Goal: Task Accomplishment & Management: Complete application form

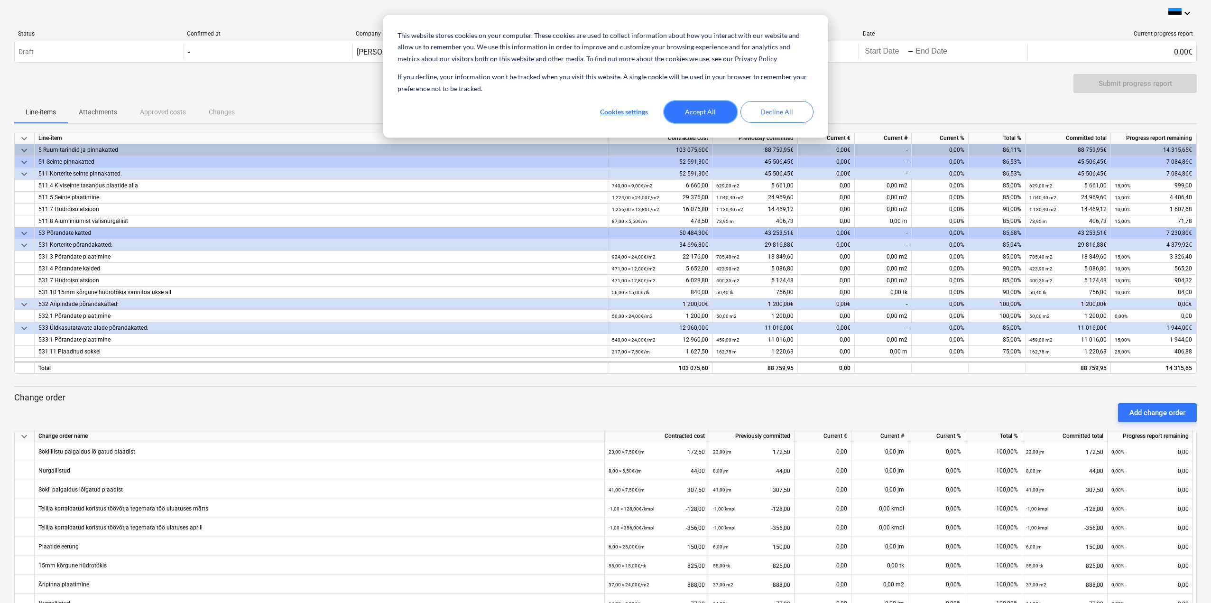
click at [606, 105] on button "Accept All" at bounding box center [700, 112] width 73 height 22
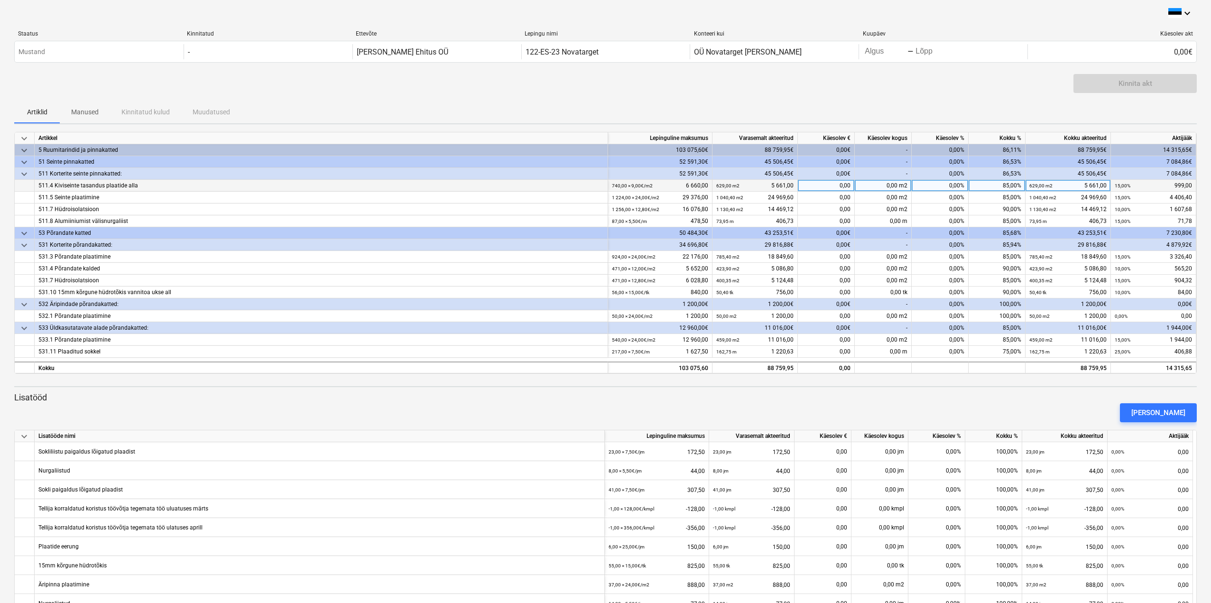
click at [606, 185] on div "0,00" at bounding box center [826, 186] width 57 height 12
click at [606, 185] on input at bounding box center [826, 185] width 56 height 11
type input "666"
click at [606, 407] on div "[PERSON_NAME]" at bounding box center [605, 413] width 1191 height 27
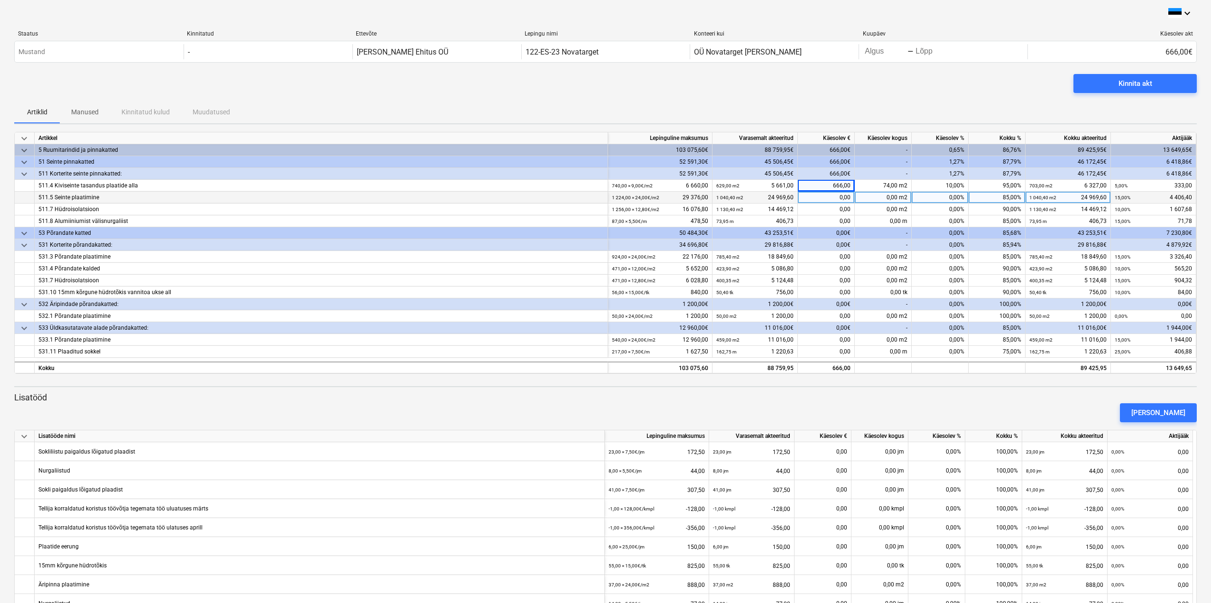
click at [606, 197] on div "0,00" at bounding box center [826, 198] width 57 height 12
type input "2937,6"
click at [606, 415] on div "[PERSON_NAME]" at bounding box center [605, 413] width 1191 height 27
click at [606, 207] on div "0,00" at bounding box center [826, 210] width 57 height 12
type input "803,84"
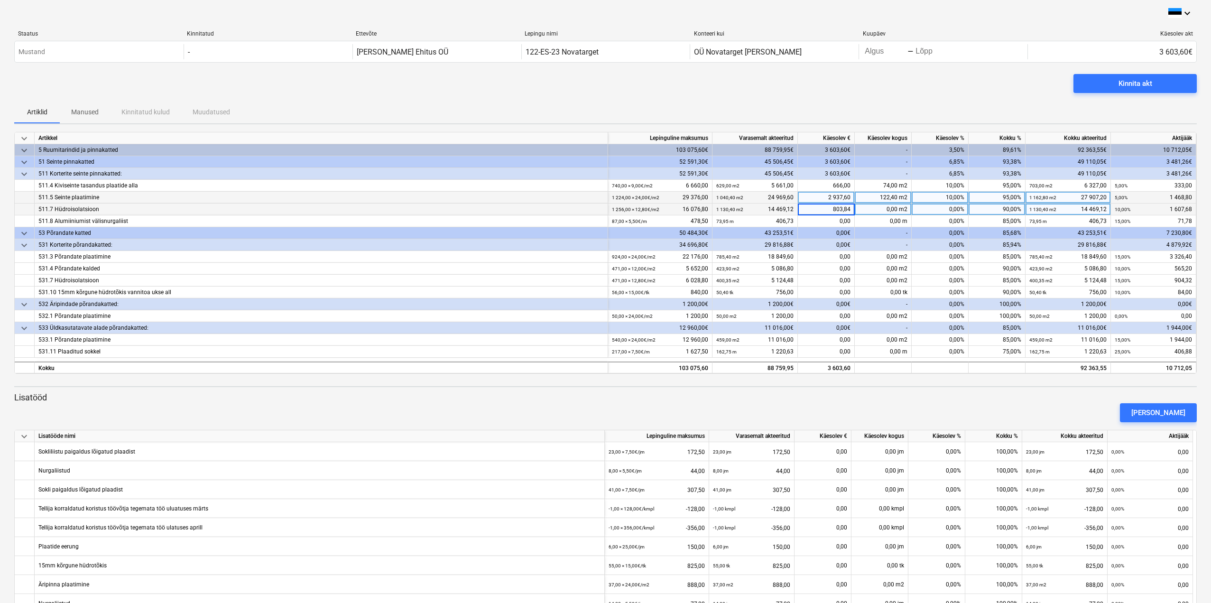
click at [606, 405] on div "[PERSON_NAME]" at bounding box center [605, 413] width 1191 height 27
click at [606, 218] on div "0,00" at bounding box center [826, 221] width 57 height 12
click at [606, 236] on div "0,00€" at bounding box center [826, 233] width 57 height 12
click at [606, 219] on div "0,00" at bounding box center [826, 221] width 57 height 12
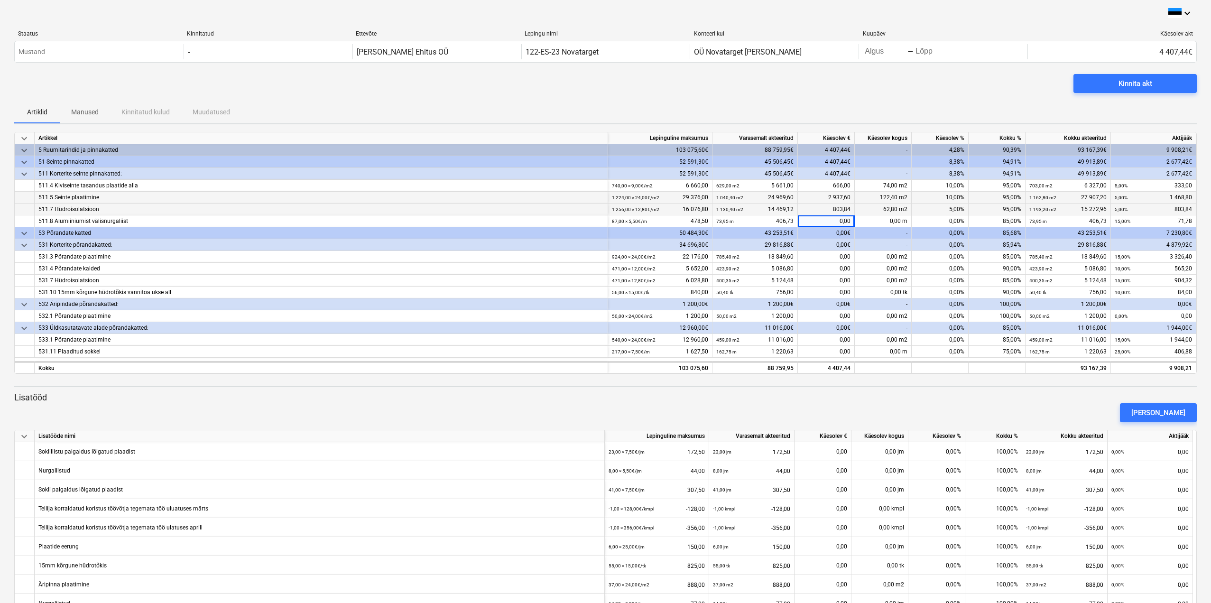
click at [399, 326] on div "533 Üldkasutatavate alade põrandakatted:" at bounding box center [321, 328] width 566 height 12
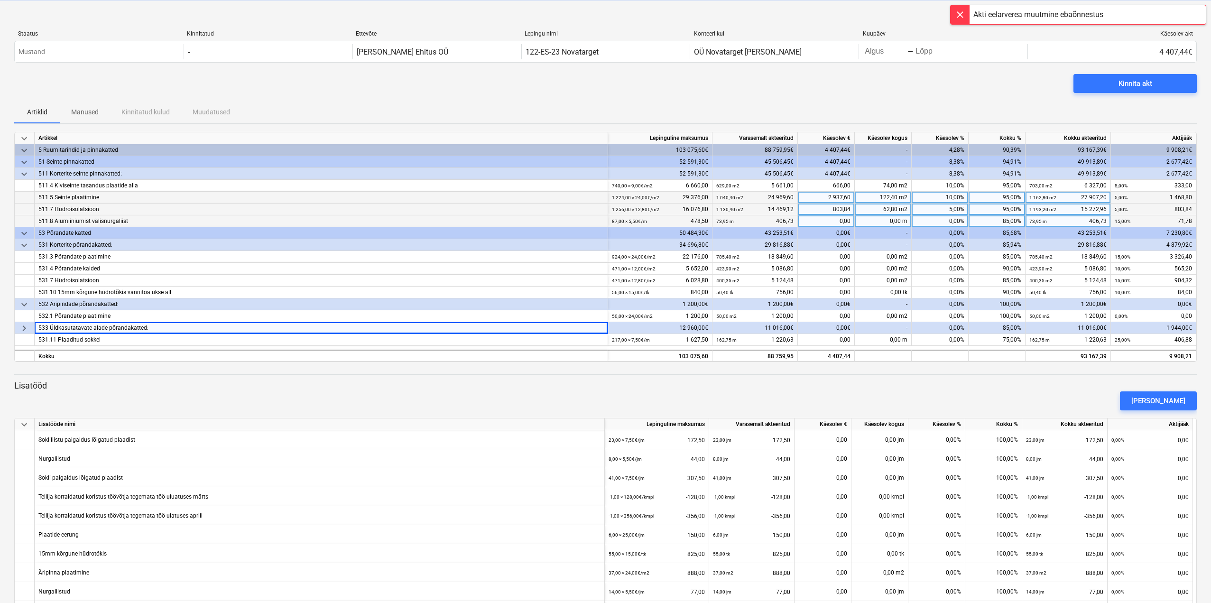
click at [606, 219] on div "0,00" at bounding box center [826, 221] width 57 height 12
click at [606, 219] on input at bounding box center [826, 220] width 56 height 11
type input "23,92"
click at [606, 391] on div "[PERSON_NAME]" at bounding box center [605, 401] width 1191 height 27
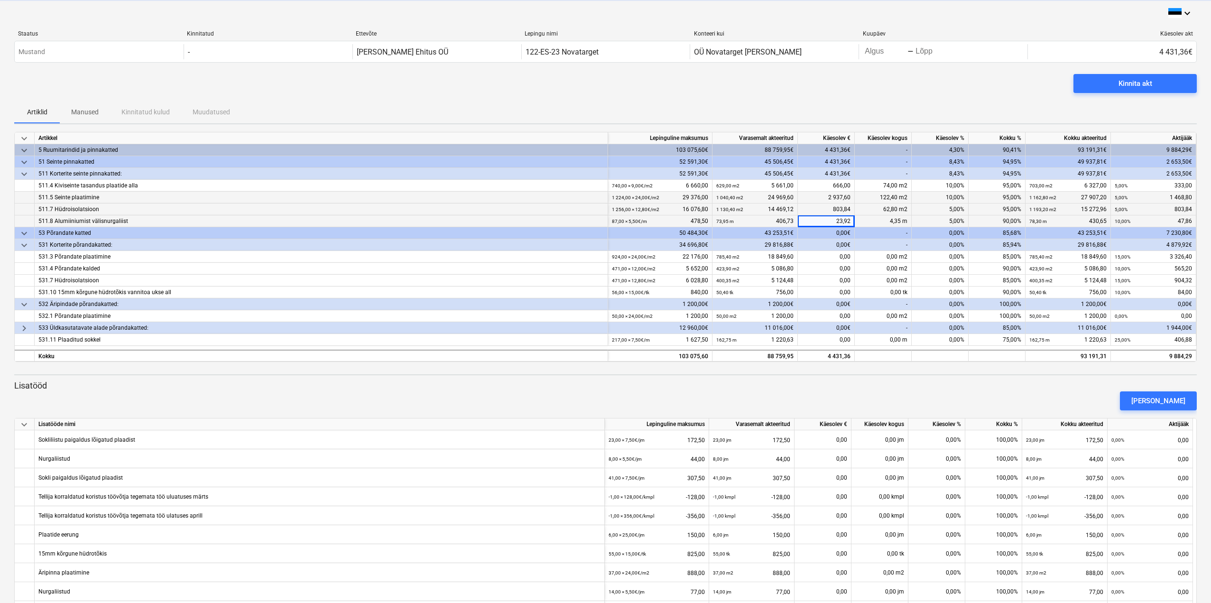
click at [606, 391] on div "[PERSON_NAME]" at bounding box center [605, 401] width 1191 height 27
click at [606, 221] on div "23,92" at bounding box center [826, 221] width 57 height 12
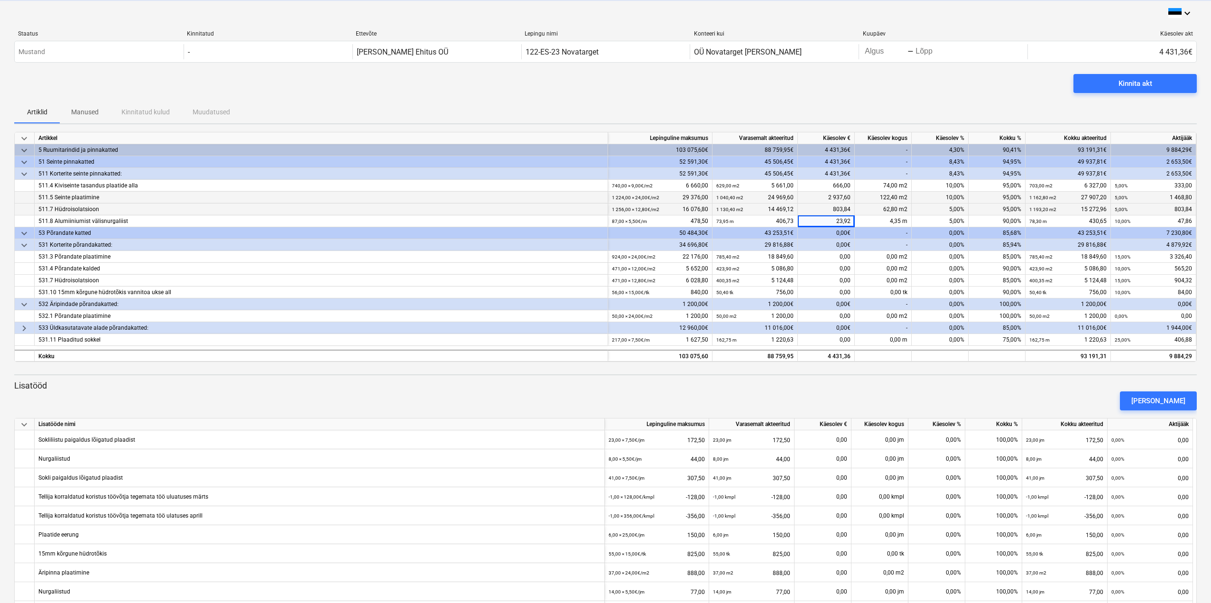
click at [606, 420] on div "Käesolev kogus" at bounding box center [880, 425] width 57 height 12
click at [606, 220] on div "23,92" at bounding box center [826, 221] width 57 height 12
click at [606, 217] on div "23,92" at bounding box center [826, 221] width 57 height 12
click at [606, 220] on div "23,92" at bounding box center [826, 221] width 57 height 12
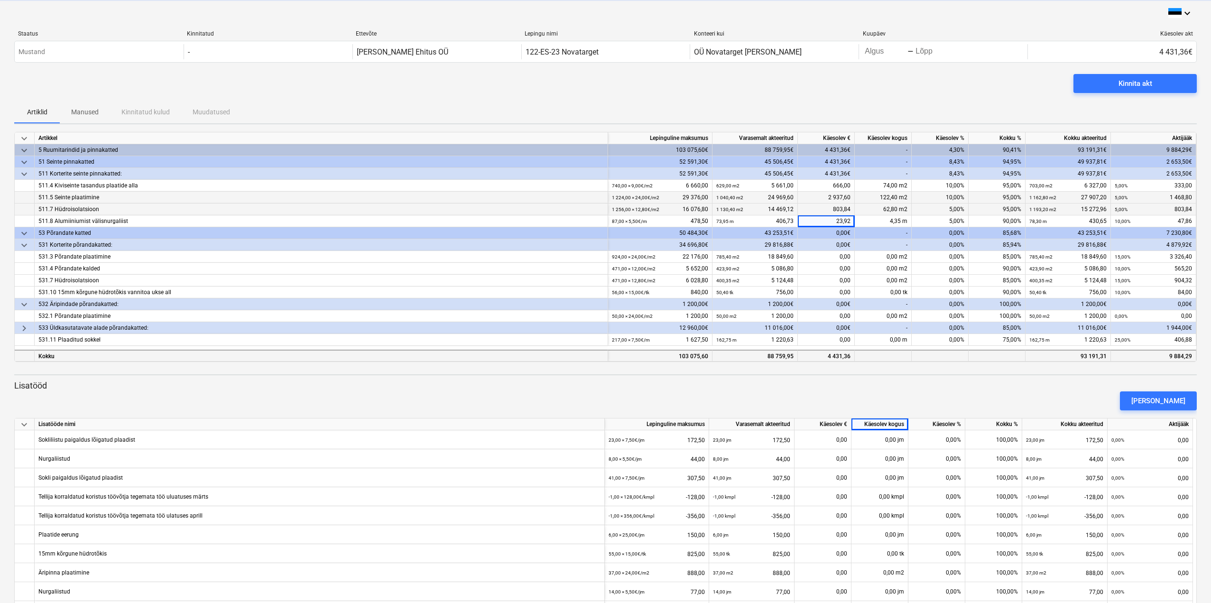
click at [606, 355] on div "4 431,36" at bounding box center [826, 356] width 57 height 12
click at [606, 367] on div at bounding box center [605, 366] width 1183 height 8
click at [606, 381] on p "Lisatööd" at bounding box center [605, 385] width 1183 height 11
click at [606, 220] on div "23,92" at bounding box center [826, 221] width 57 height 12
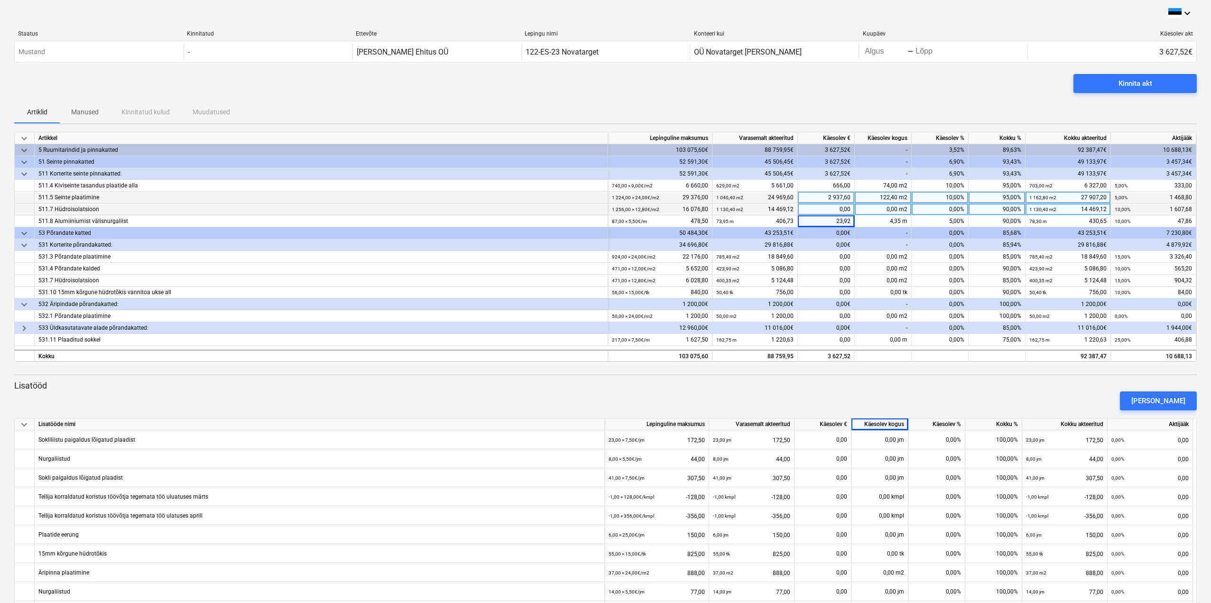
click at [567, 407] on div "[PERSON_NAME]" at bounding box center [605, 401] width 1191 height 27
click at [606, 208] on div "0,00" at bounding box center [826, 210] width 57 height 12
type input "803,84"
click at [606, 402] on div "[PERSON_NAME]" at bounding box center [605, 401] width 1191 height 27
click at [606, 220] on div "23,92" at bounding box center [826, 221] width 57 height 12
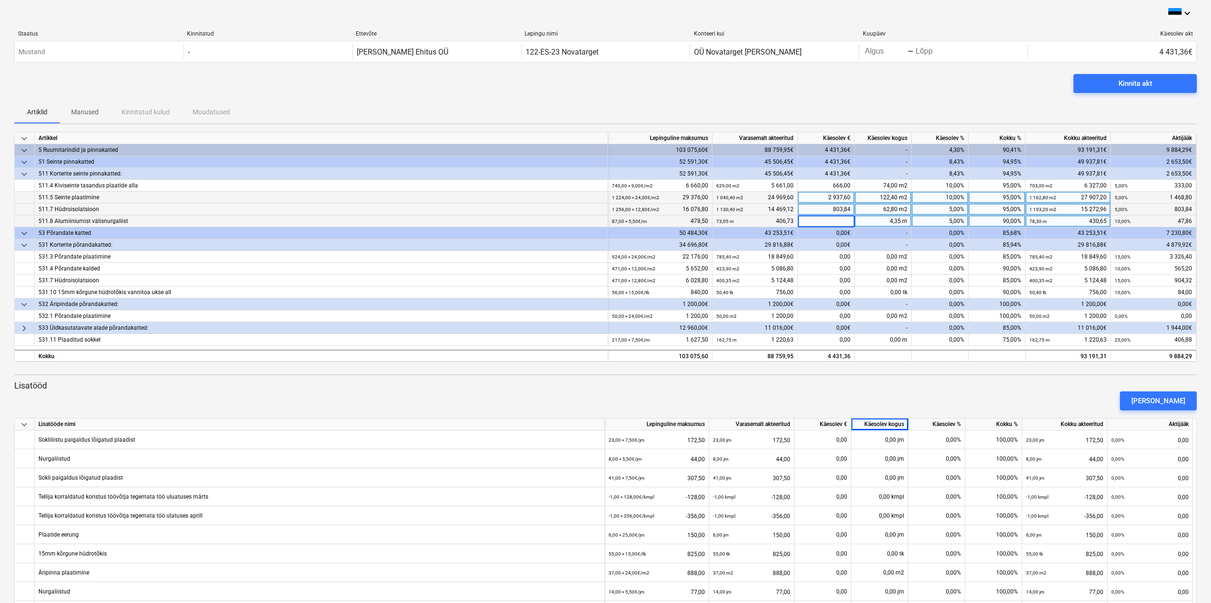
click at [606, 401] on div "[PERSON_NAME]" at bounding box center [605, 401] width 1191 height 27
type input "13,05"
click at [606, 391] on div "[PERSON_NAME]" at bounding box center [605, 401] width 1191 height 27
type input "71,77"
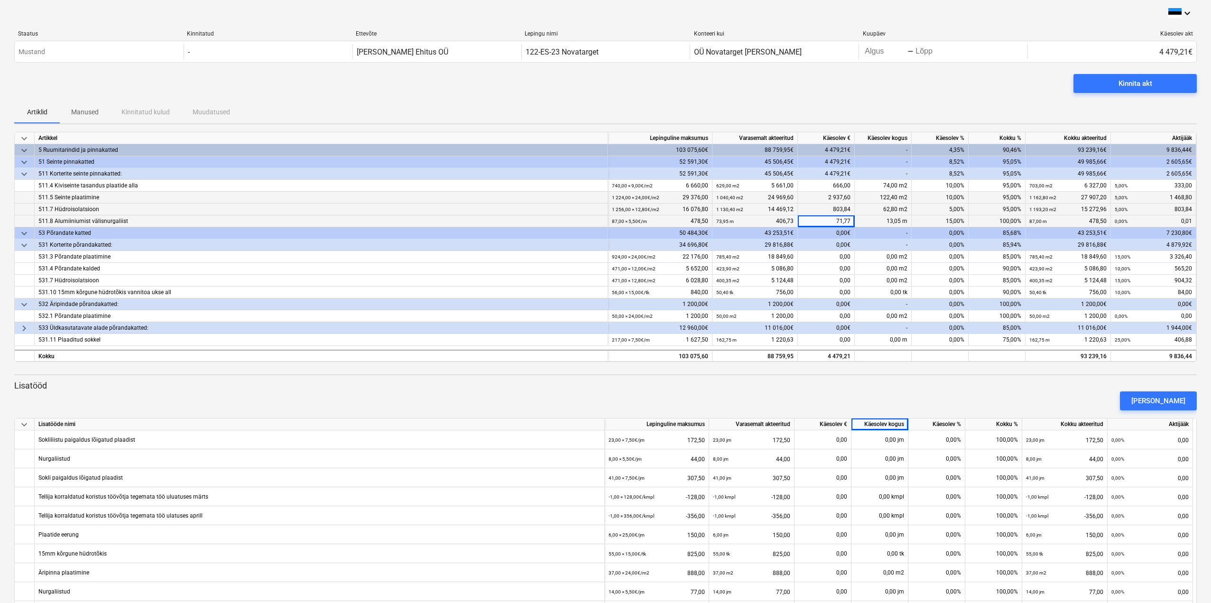
click at [606, 399] on div "[PERSON_NAME]" at bounding box center [605, 401] width 1191 height 27
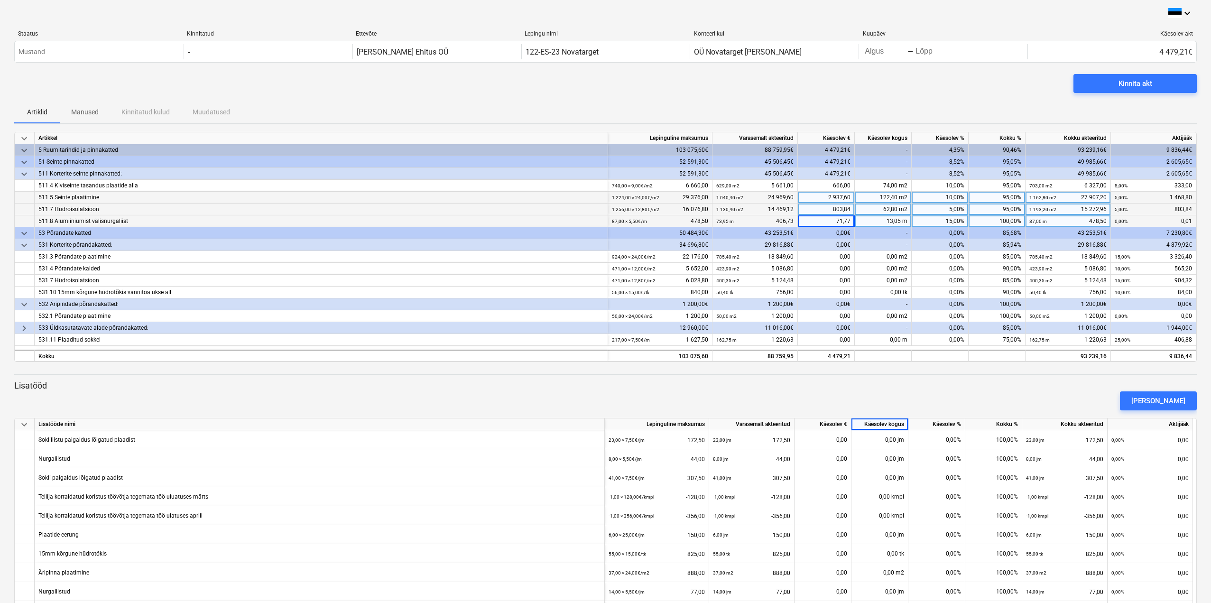
click at [606, 218] on div "71,77" at bounding box center [826, 221] width 57 height 12
click at [606, 218] on input "71,77" at bounding box center [826, 220] width 56 height 11
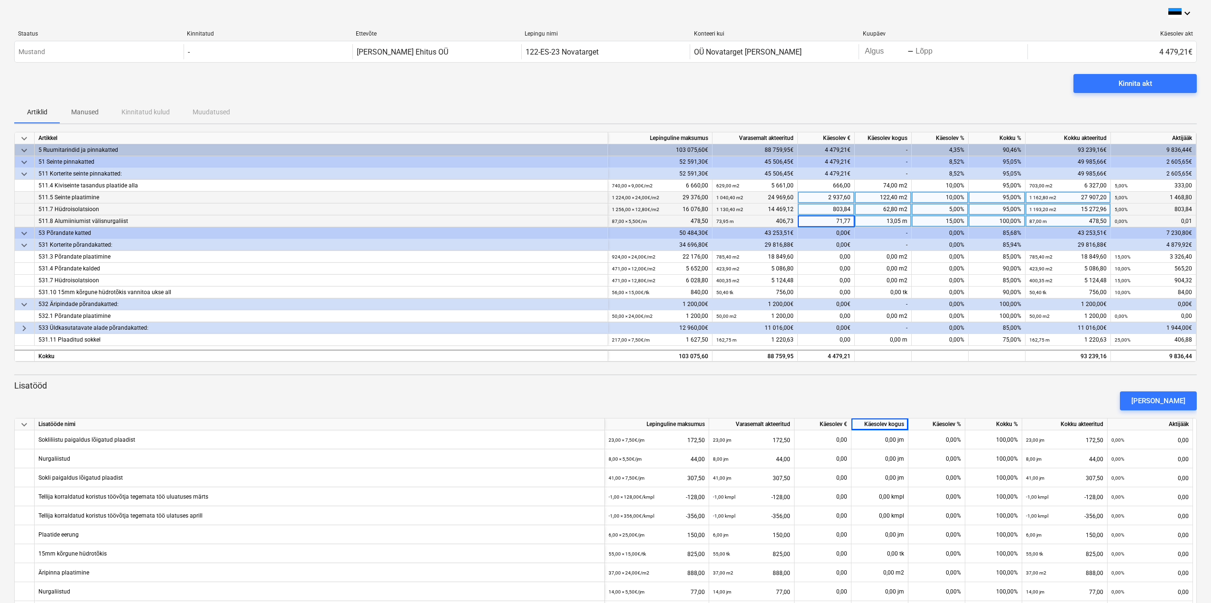
click at [606, 218] on input "71,77" at bounding box center [826, 220] width 56 height 11
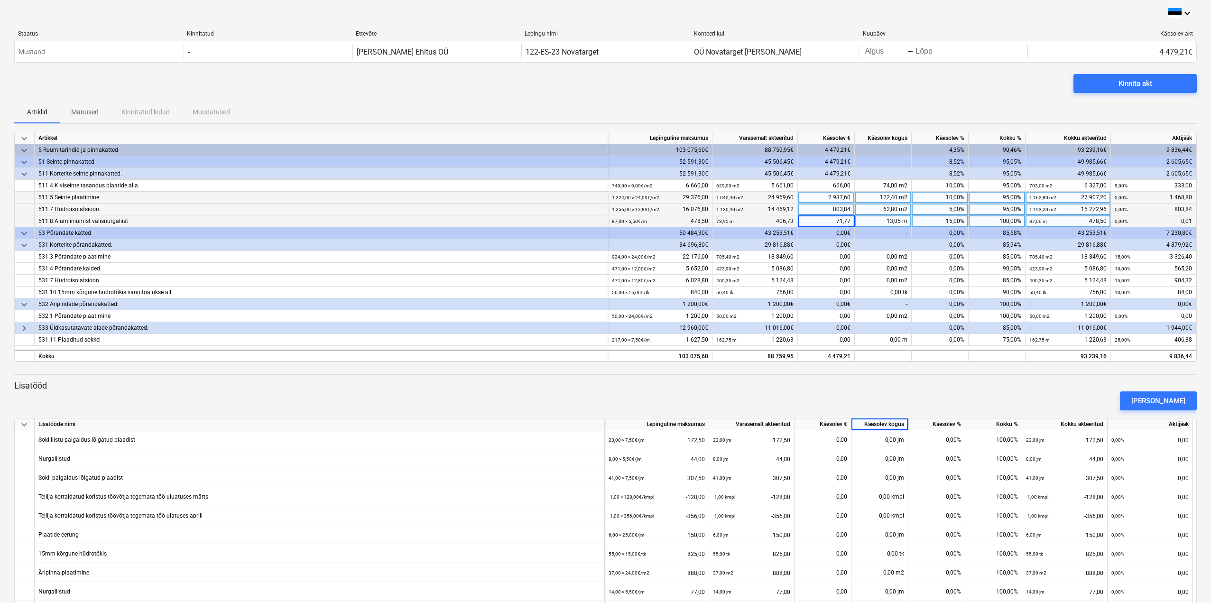
type input "71,775"
click at [606, 393] on div "[PERSON_NAME]" at bounding box center [605, 401] width 1191 height 27
click at [606, 395] on div "[PERSON_NAME]" at bounding box center [605, 401] width 1191 height 27
click at [606, 217] on div "0,00" at bounding box center [826, 221] width 57 height 12
type input "71,77"
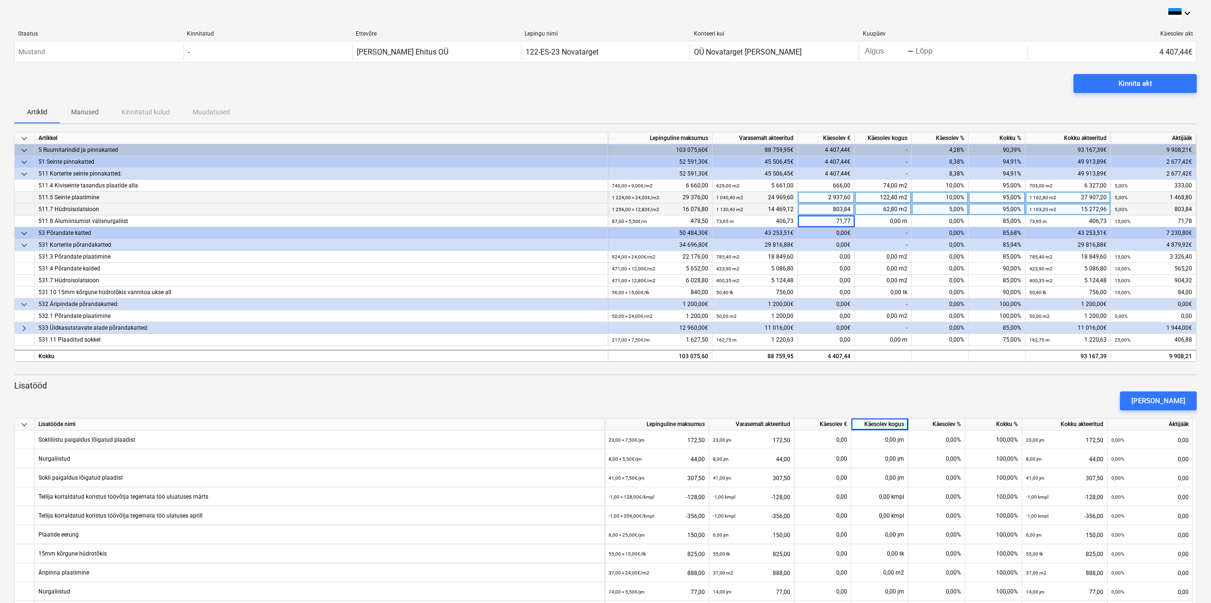
click at [606, 391] on div "[PERSON_NAME]" at bounding box center [605, 401] width 1191 height 27
click at [606, 220] on div "71,77" at bounding box center [826, 221] width 57 height 12
click at [606, 220] on input "71,77" at bounding box center [826, 220] width 56 height 11
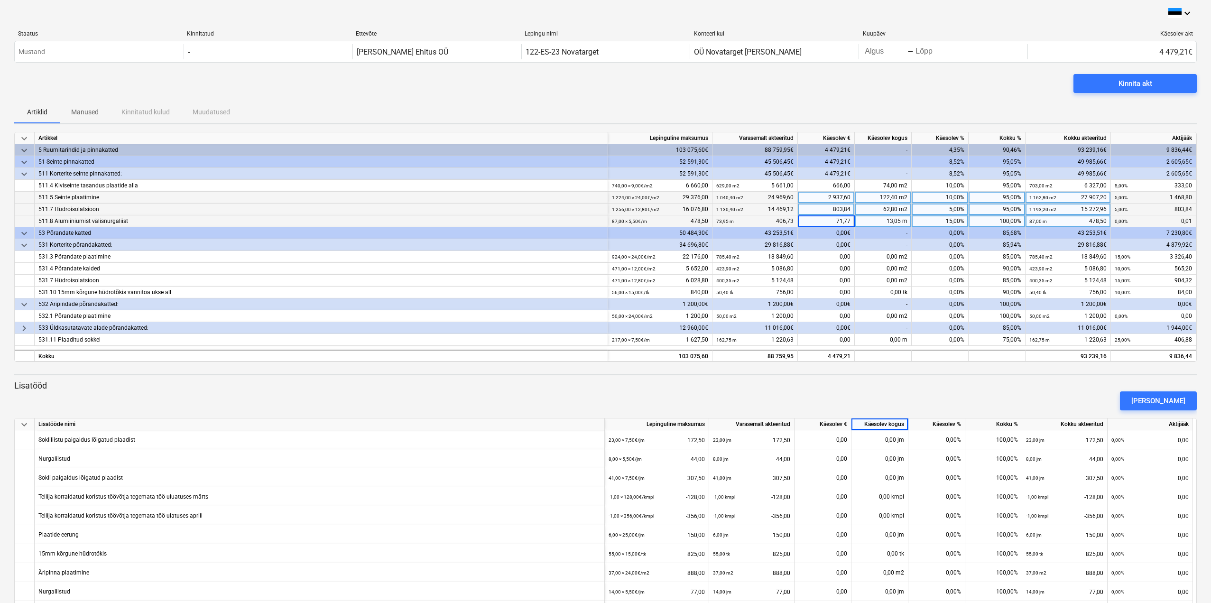
click at [606, 220] on input "71,77" at bounding box center [826, 220] width 56 height 11
type input "71,78"
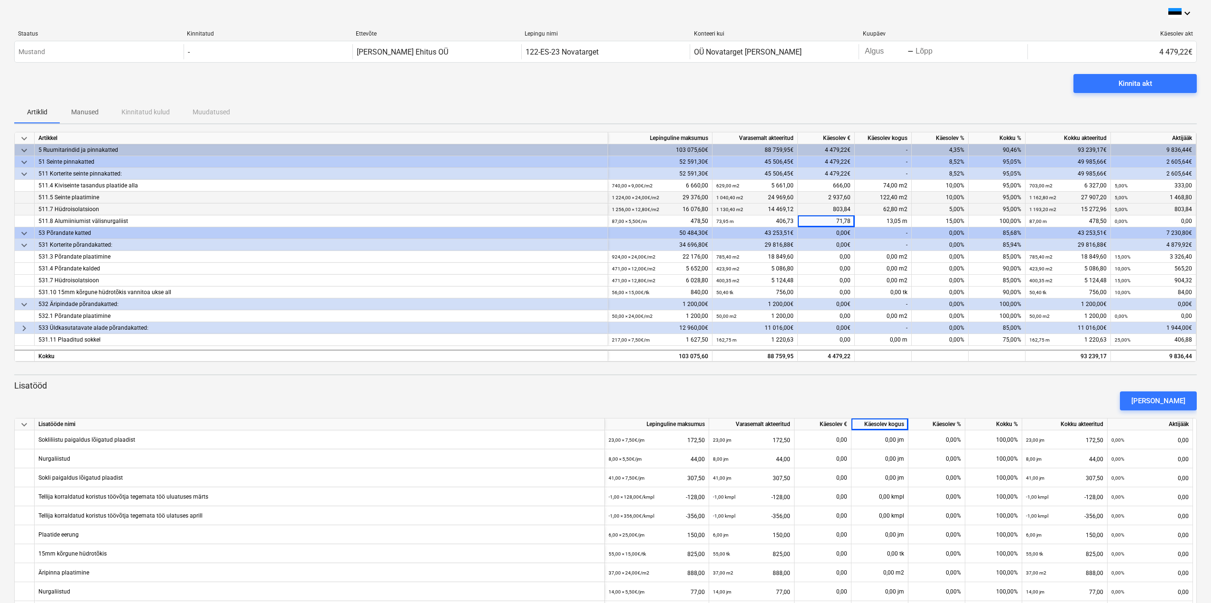
click at [606, 390] on div "[PERSON_NAME]" at bounding box center [605, 401] width 1191 height 27
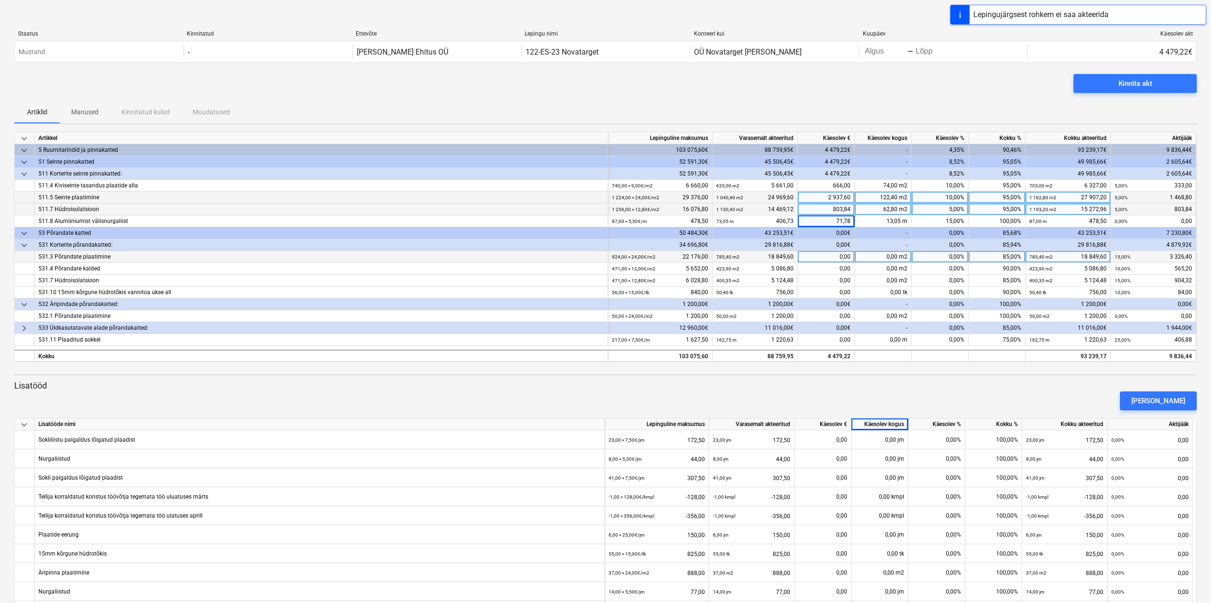
click at [606, 257] on div "0,00" at bounding box center [826, 257] width 57 height 12
type input "1108,8"
click at [606, 399] on div "[PERSON_NAME]" at bounding box center [605, 401] width 1191 height 27
click at [606, 393] on div "[PERSON_NAME]" at bounding box center [605, 401] width 1191 height 27
click at [606, 391] on div "[PERSON_NAME]" at bounding box center [605, 401] width 1191 height 27
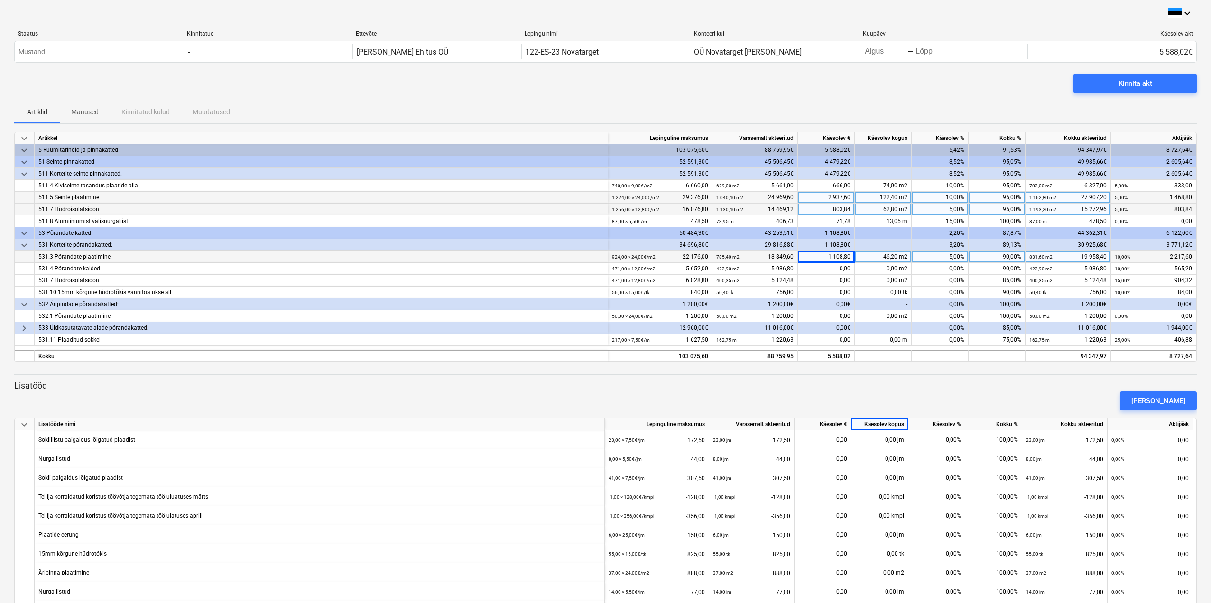
click at [606, 259] on div "1 108,80" at bounding box center [826, 257] width 57 height 12
click at [606, 391] on div "[PERSON_NAME]" at bounding box center [605, 401] width 1191 height 27
type input "2217,6"
click at [606, 390] on div "[PERSON_NAME]" at bounding box center [605, 401] width 1191 height 27
click at [606, 269] on div "0,00" at bounding box center [826, 269] width 57 height 12
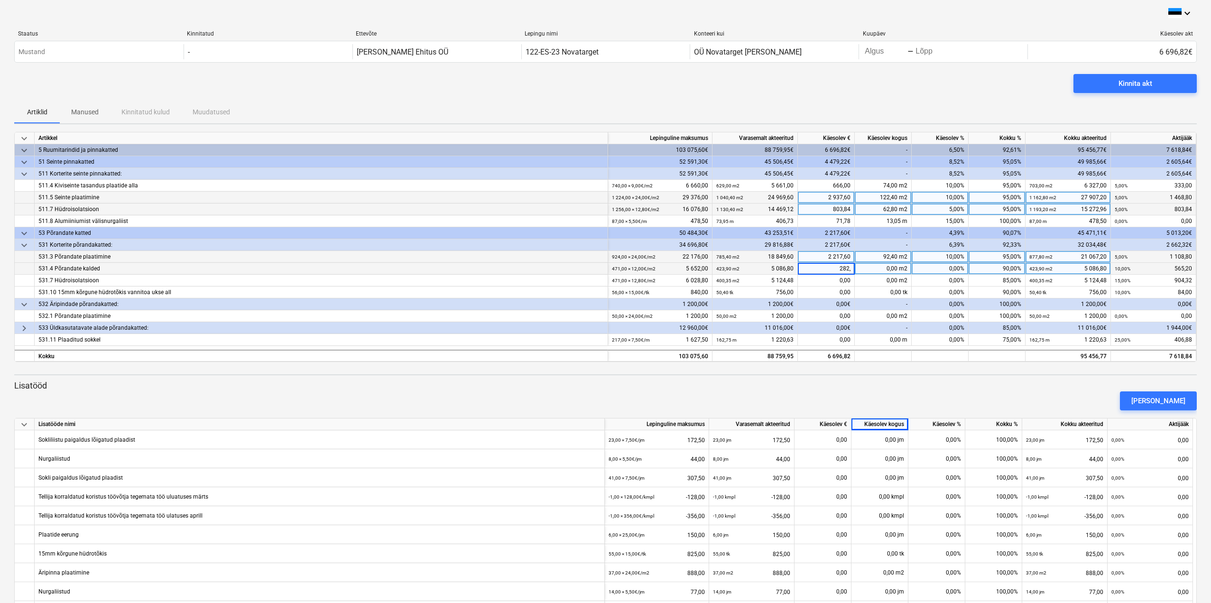
type input "282,6"
click at [606, 389] on div "[PERSON_NAME]" at bounding box center [605, 401] width 1191 height 27
click at [606, 279] on div "0,00" at bounding box center [826, 281] width 57 height 12
type input "602,88"
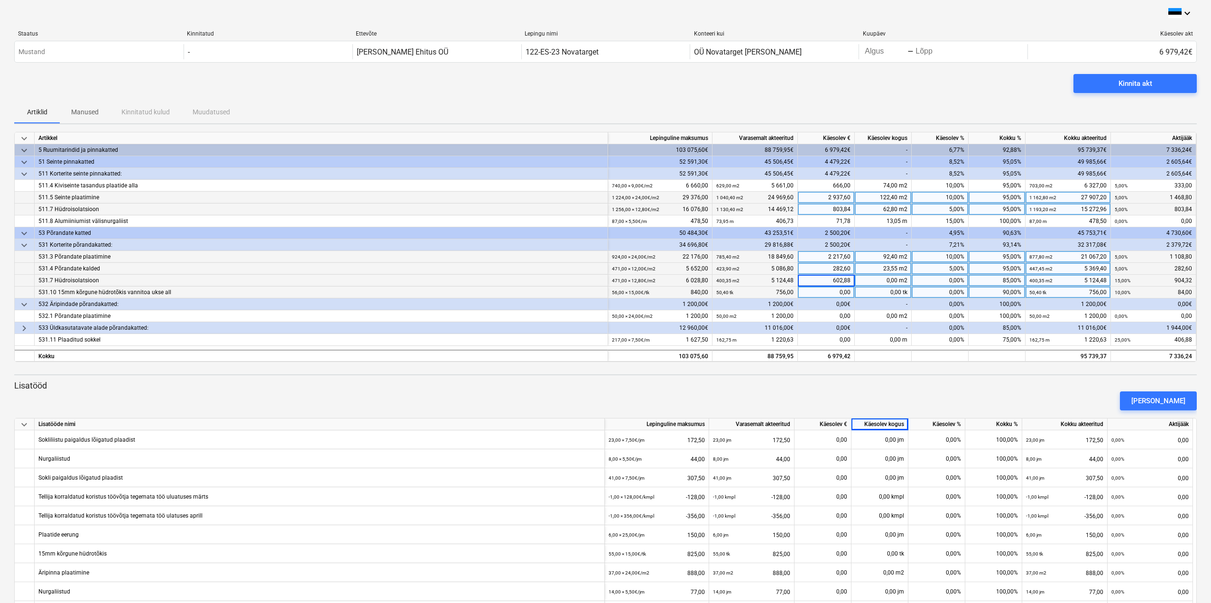
click at [606, 293] on div "0,00" at bounding box center [826, 293] width 57 height 12
type input "8"
type input "1260"
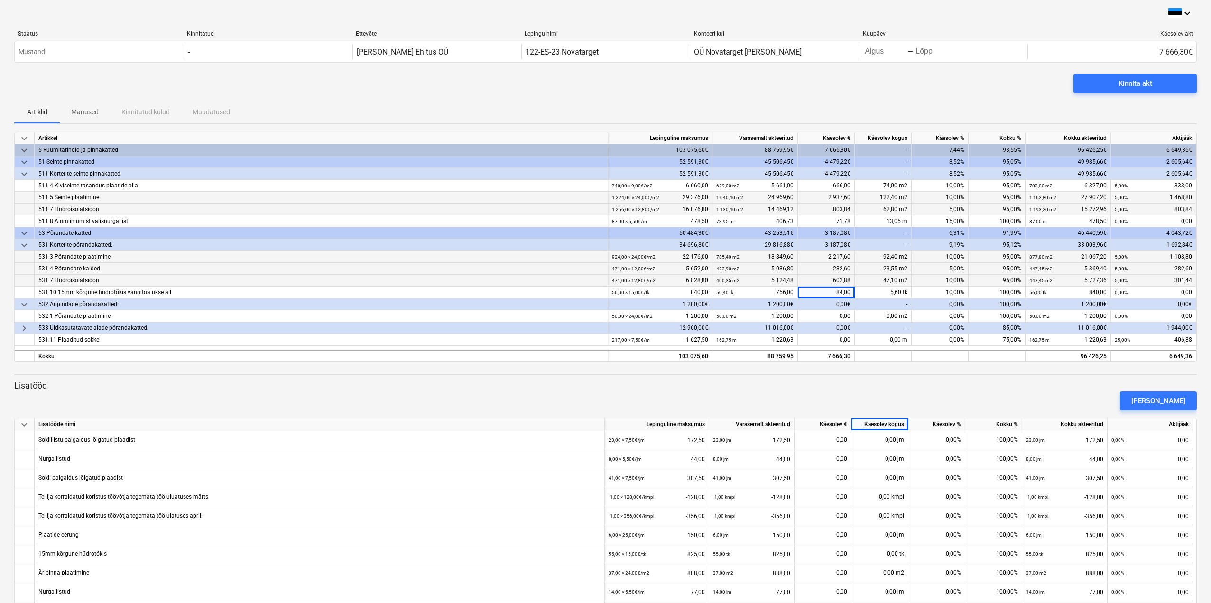
click at [606, 401] on div "[PERSON_NAME]" at bounding box center [605, 401] width 1191 height 27
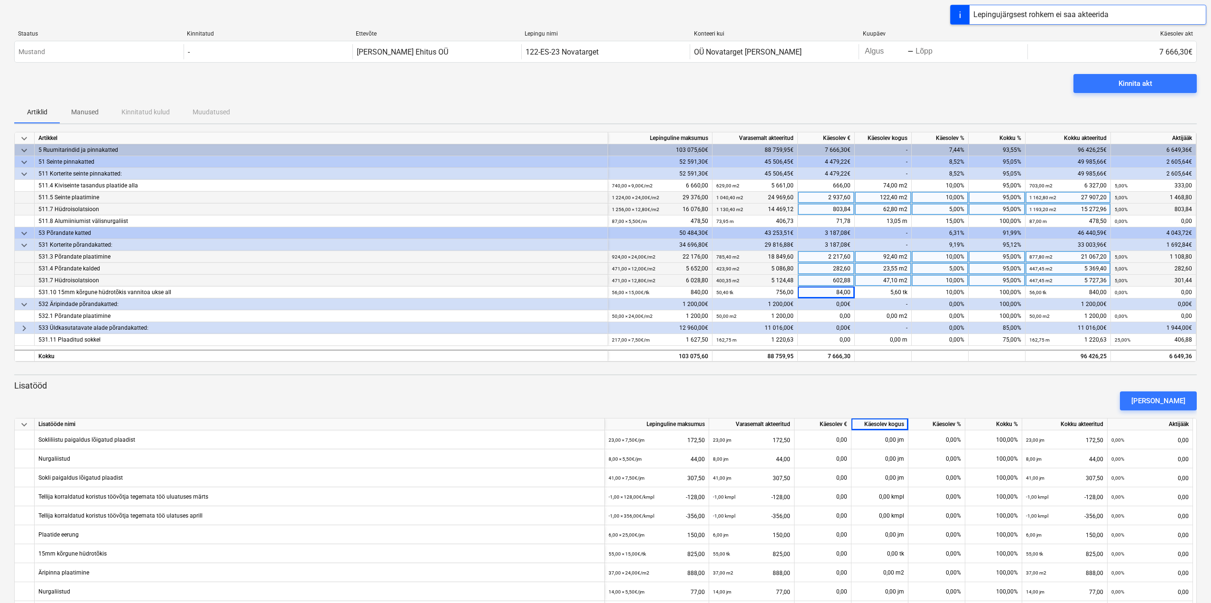
click at [606, 410] on div "[PERSON_NAME]" at bounding box center [605, 401] width 1191 height 27
click at [606, 418] on div at bounding box center [605, 414] width 1183 height 8
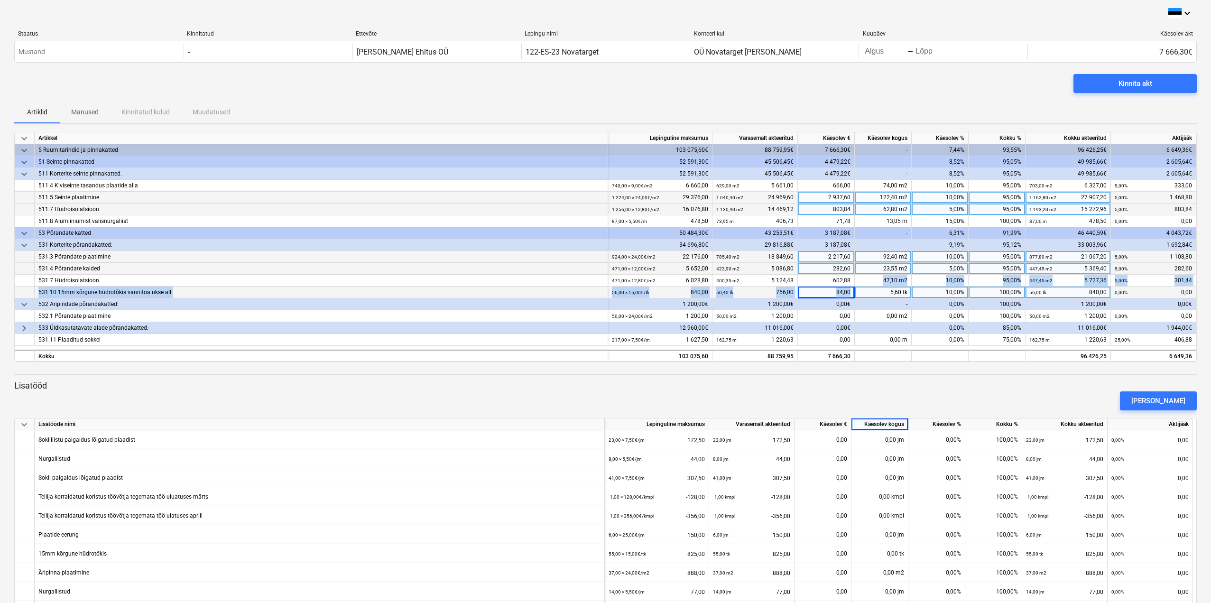
click at [606, 287] on div "keyboard_arrow_down Artikkel Lepinguline [PERSON_NAME] akteeritud Käesolev € Kä…" at bounding box center [605, 247] width 1183 height 230
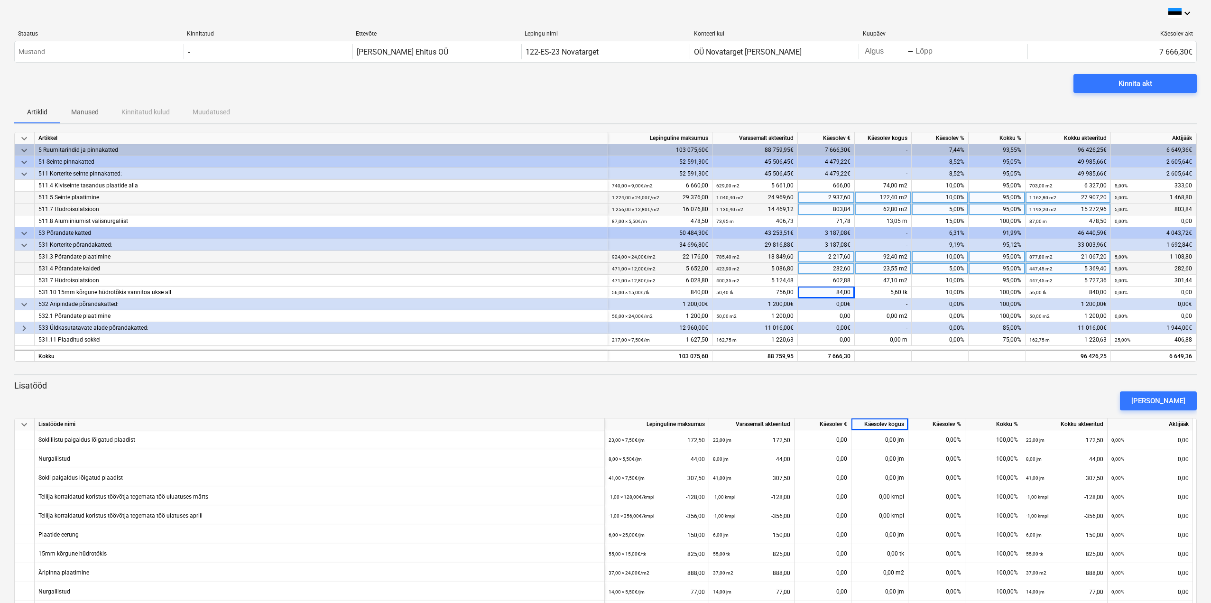
click at [606, 413] on div at bounding box center [605, 414] width 1183 height 8
click at [606, 290] on div "5,60 tk" at bounding box center [883, 293] width 57 height 12
click at [606, 293] on div "84,00" at bounding box center [826, 293] width 57 height 12
click at [606, 392] on div "[PERSON_NAME]" at bounding box center [605, 401] width 1191 height 27
type input "84"
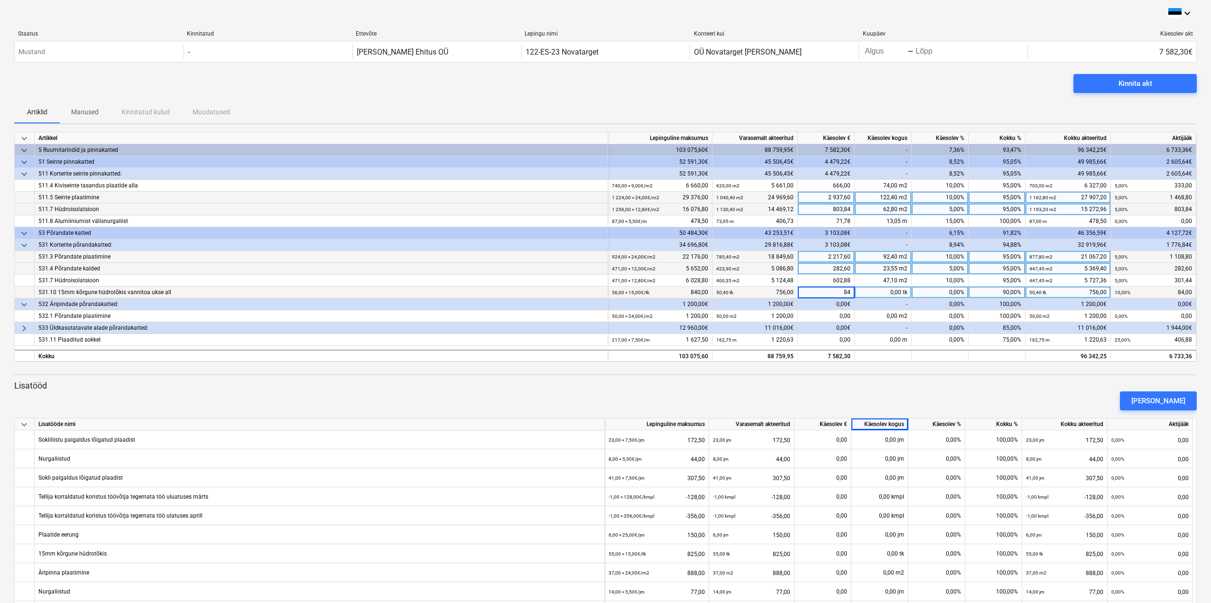
click at [606, 399] on div "[PERSON_NAME]" at bounding box center [605, 401] width 1191 height 27
click at [606, 317] on div "0,00" at bounding box center [826, 316] width 57 height 12
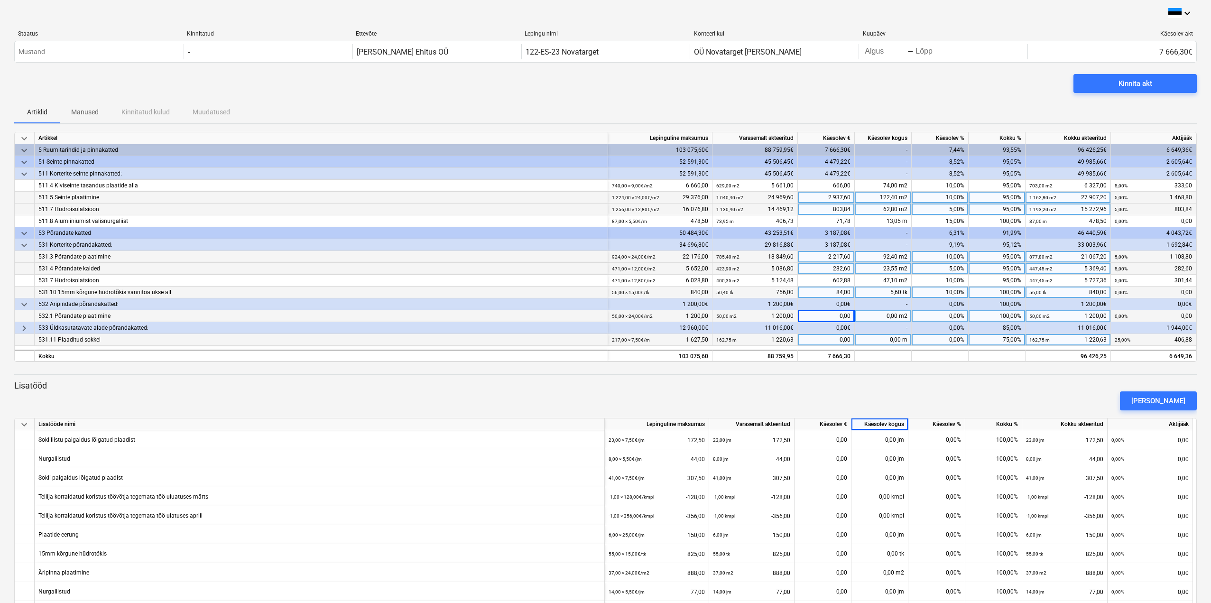
click at [606, 337] on div "0,00" at bounding box center [826, 340] width 57 height 12
type input "325,5"
click at [606, 385] on p "Lisatööd" at bounding box center [605, 385] width 1183 height 11
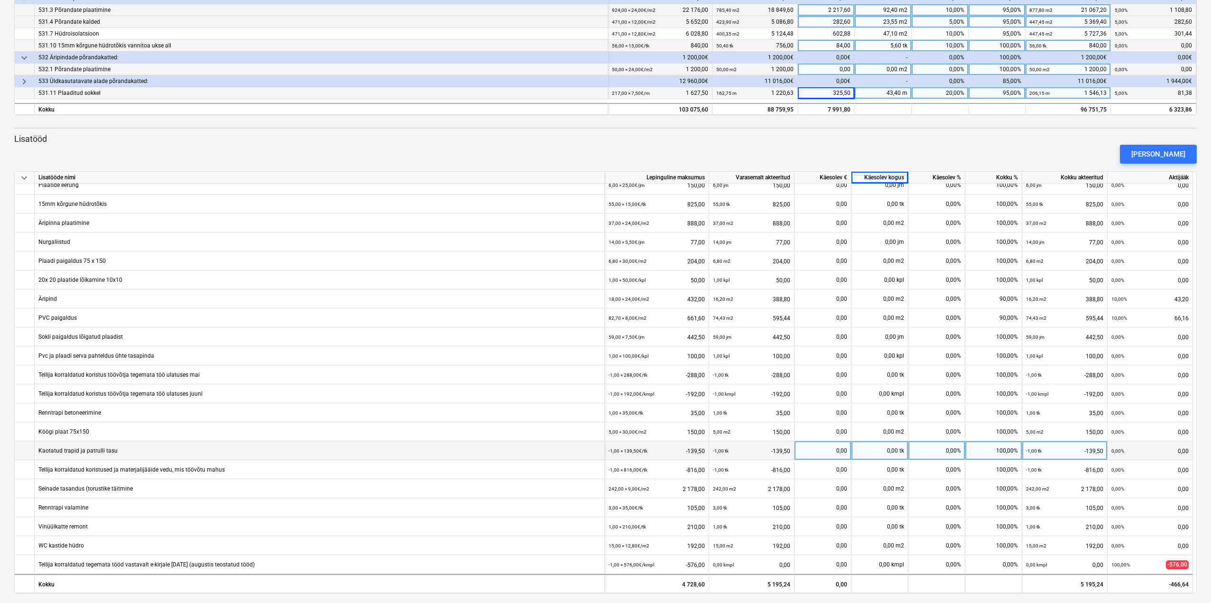
scroll to position [252, 0]
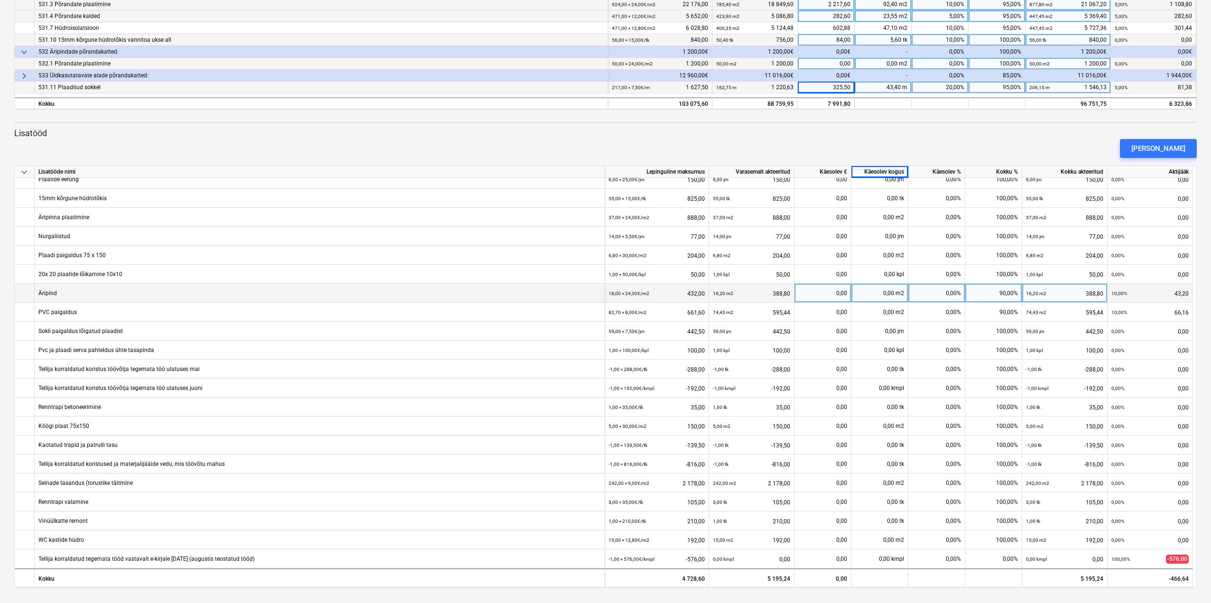
click at [606, 293] on div "0,00" at bounding box center [823, 293] width 49 height 19
type input "1036,8"
click at [606, 148] on div "[PERSON_NAME]" at bounding box center [605, 148] width 1191 height 27
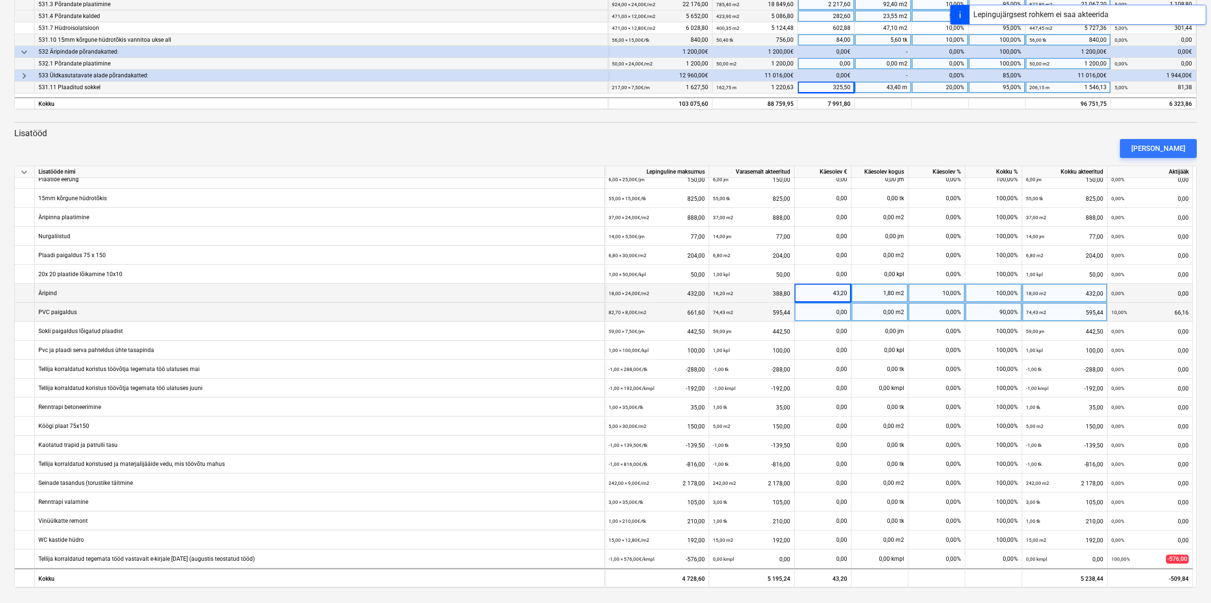
click at [606, 312] on div "0,00" at bounding box center [823, 312] width 49 height 19
type input "66,16"
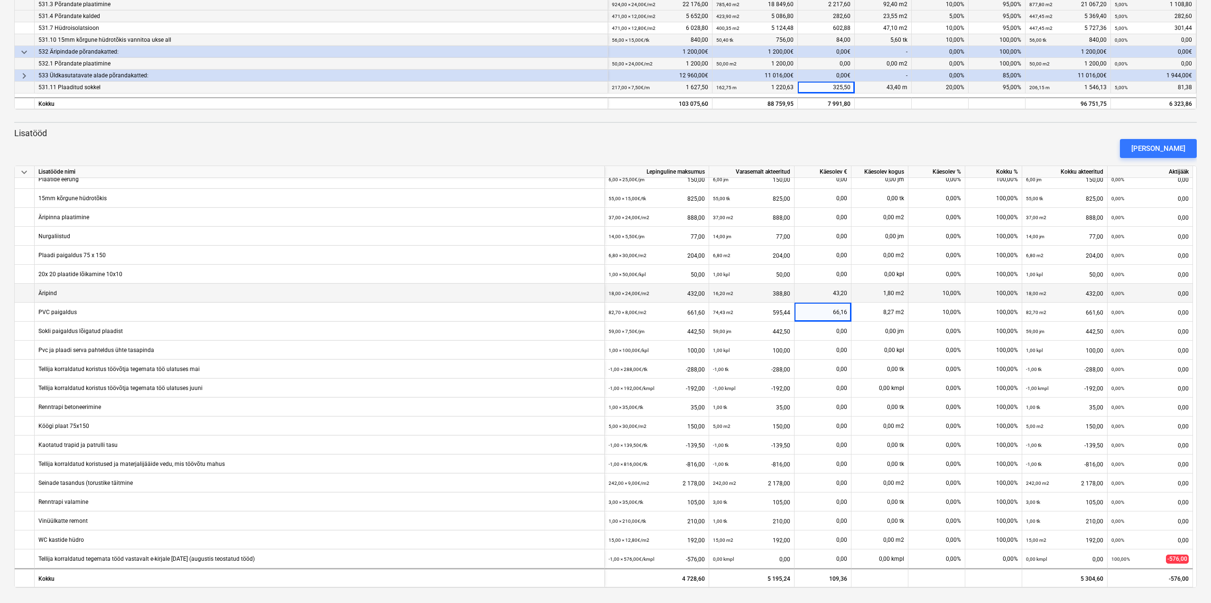
click at [606, 139] on div "[PERSON_NAME]" at bounding box center [605, 148] width 1191 height 27
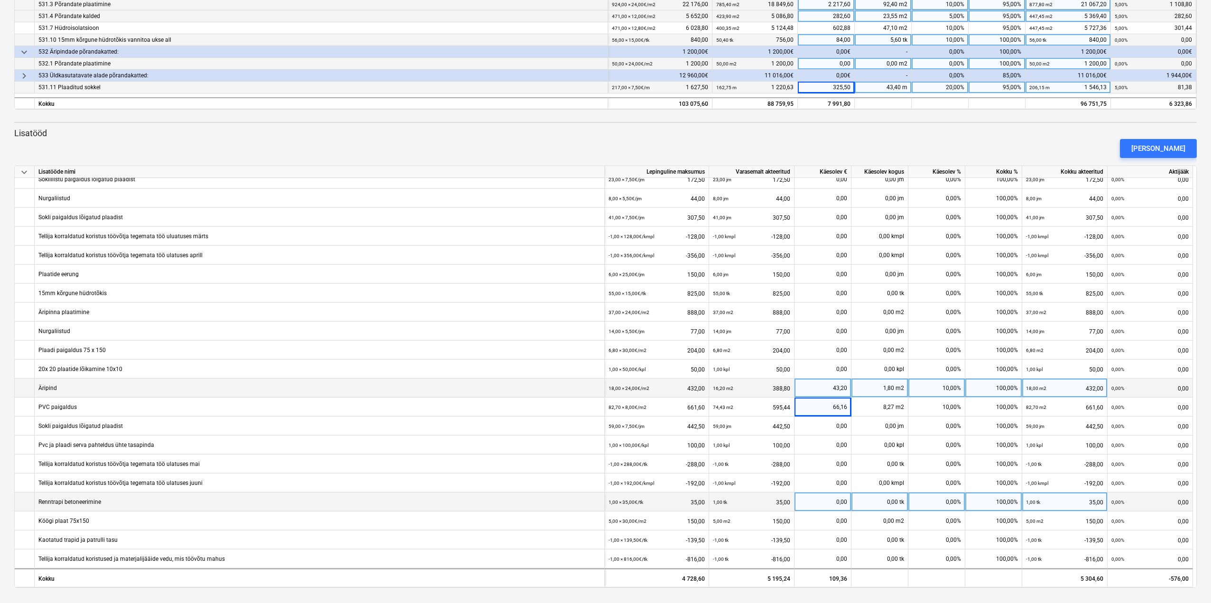
scroll to position [103, 0]
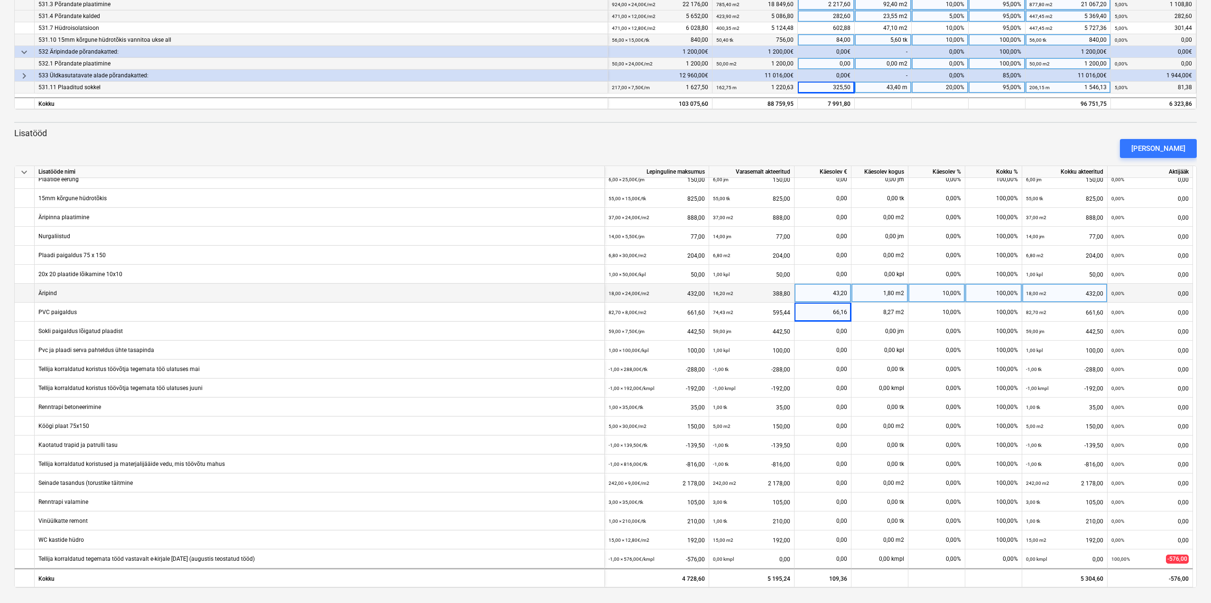
click at [606, 150] on div "[PERSON_NAME]" at bounding box center [605, 148] width 1191 height 27
click at [606, 293] on div "43,20" at bounding box center [823, 293] width 49 height 19
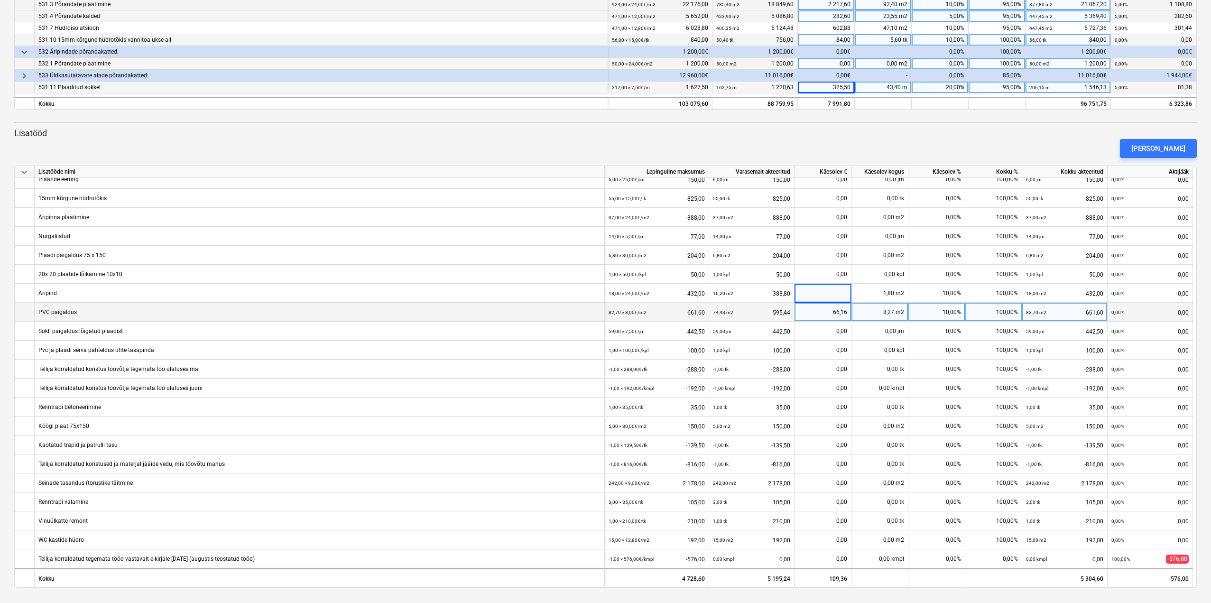
click at [606, 312] on div "66,16" at bounding box center [823, 312] width 49 height 19
click at [606, 139] on div "[PERSON_NAME]" at bounding box center [605, 148] width 1191 height 27
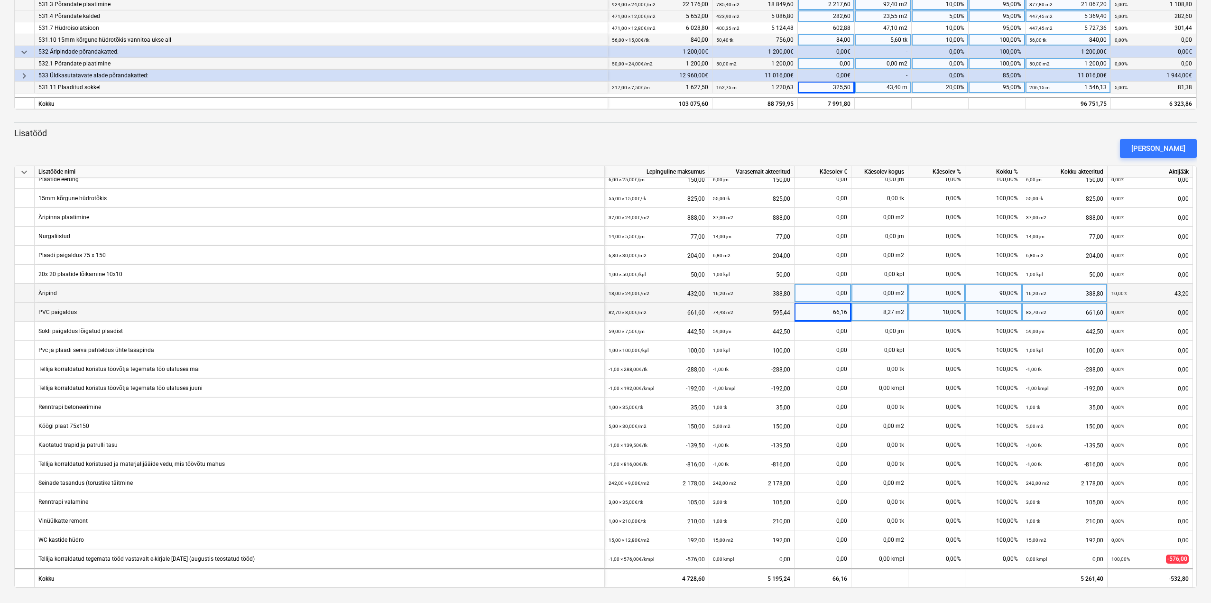
click at [606, 296] on div "0,00" at bounding box center [823, 293] width 49 height 19
type input "43,2"
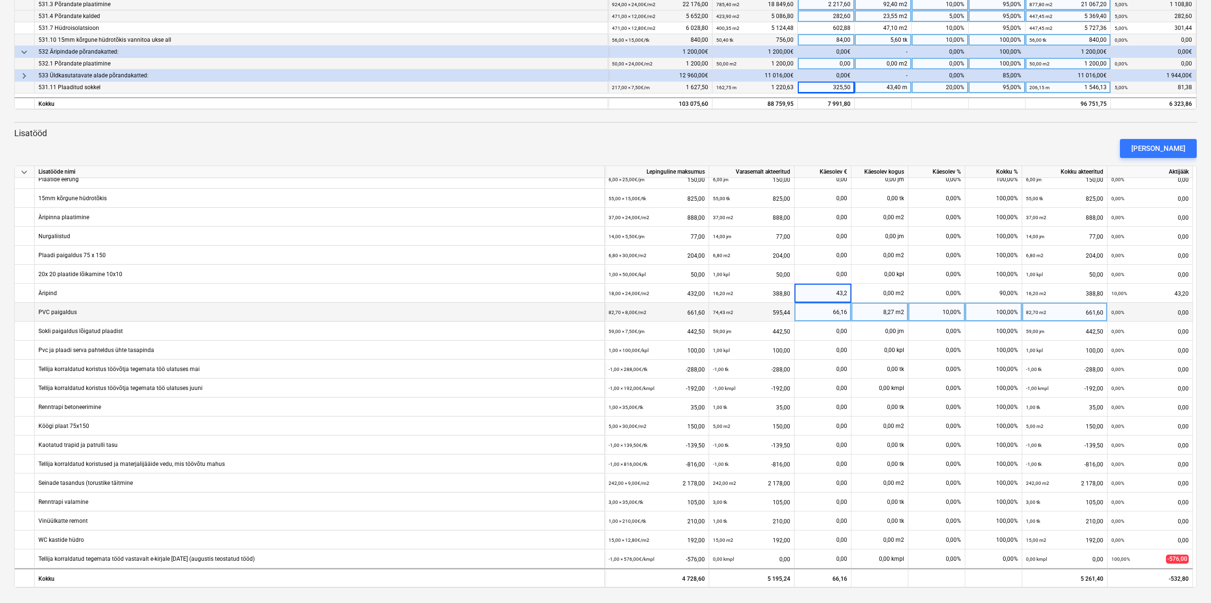
click at [606, 138] on div "[PERSON_NAME]" at bounding box center [605, 148] width 1191 height 27
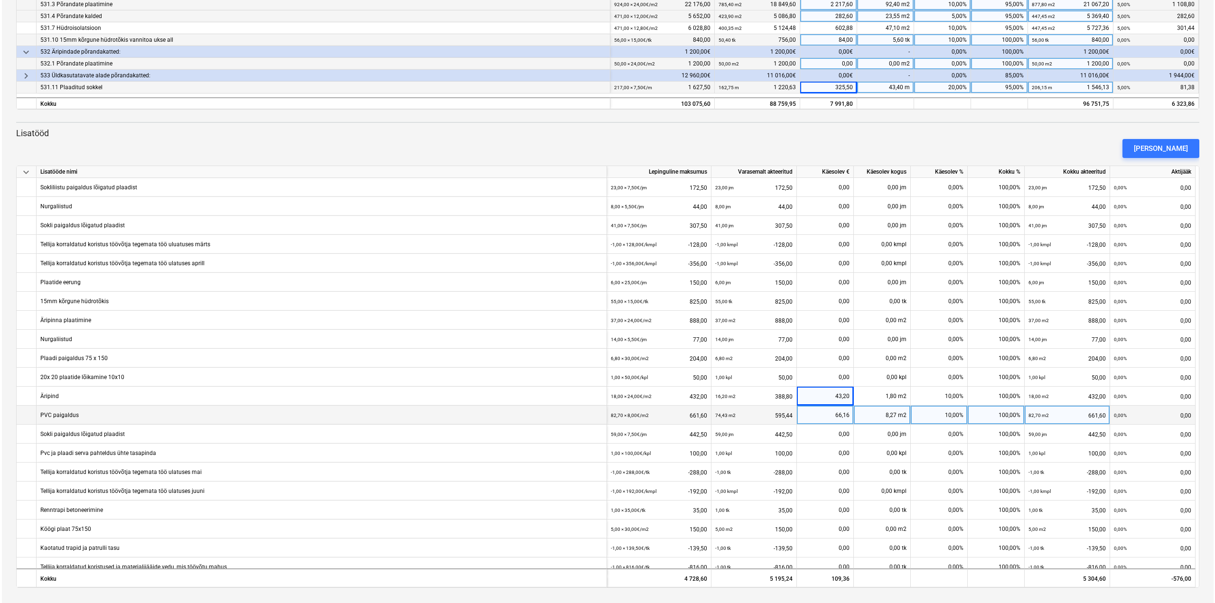
scroll to position [0, 0]
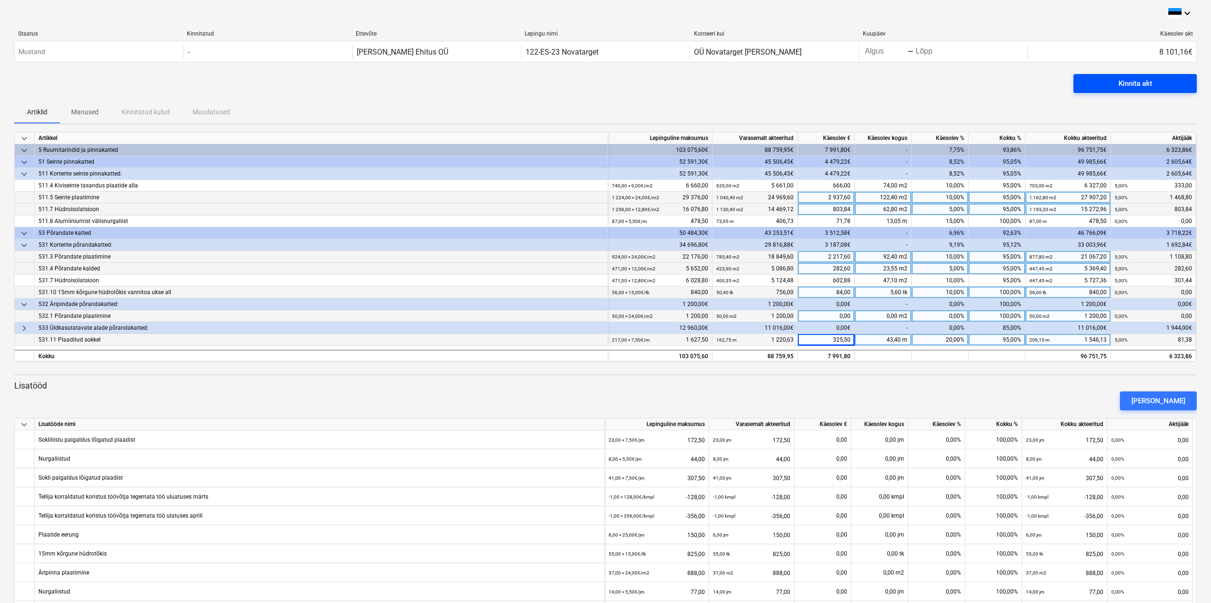
click at [606, 84] on div "Kinnita akt" at bounding box center [1136, 83] width 34 height 12
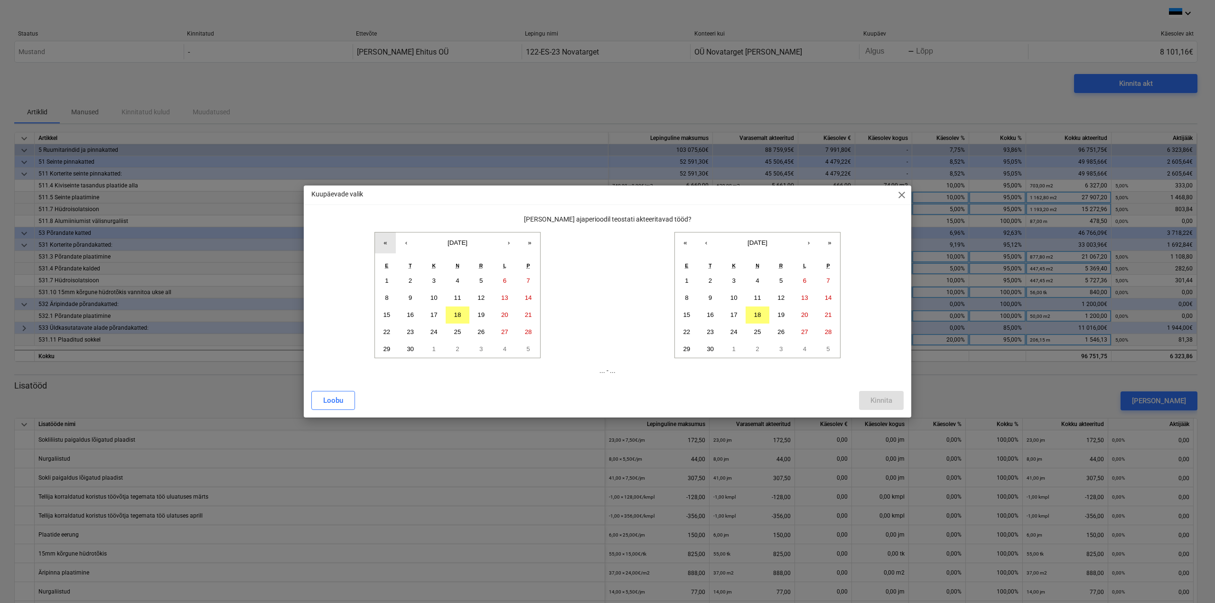
click at [386, 244] on button "«" at bounding box center [385, 243] width 21 height 21
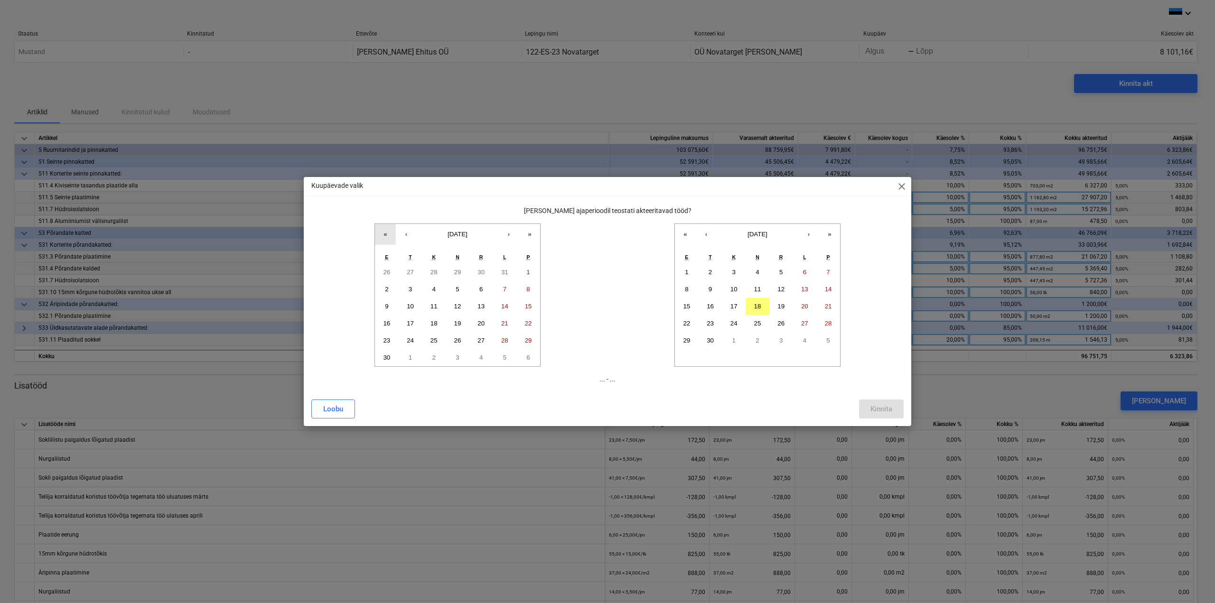
click at [388, 238] on button "«" at bounding box center [385, 234] width 21 height 21
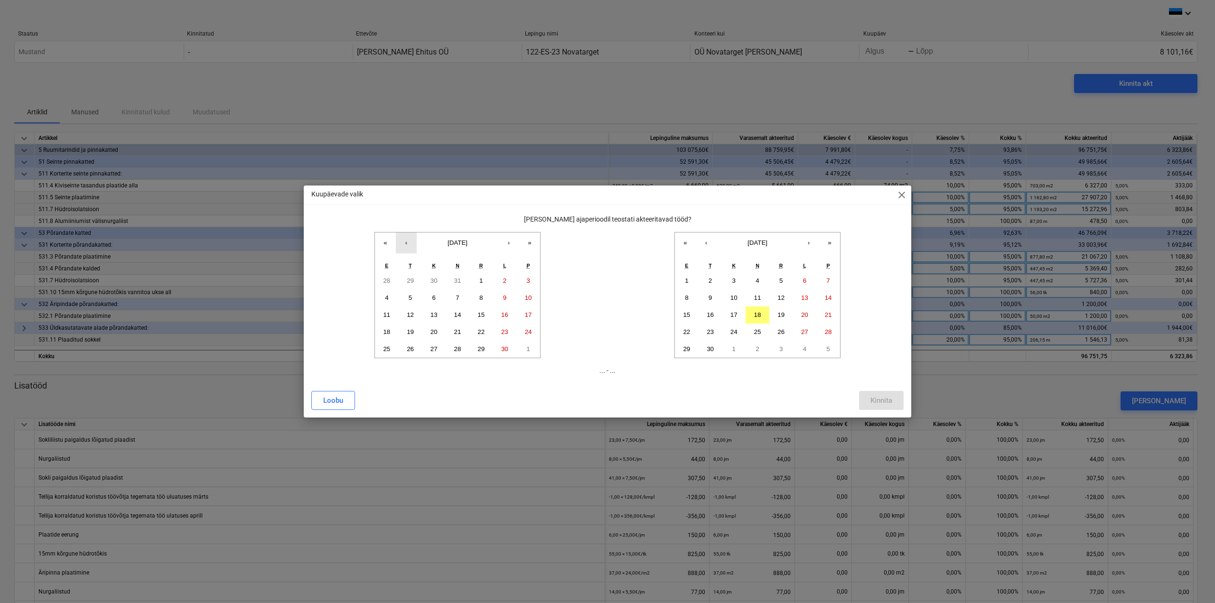
click at [408, 242] on button "‹" at bounding box center [406, 243] width 21 height 21
click at [409, 280] on abbr "1" at bounding box center [410, 280] width 3 height 7
click at [606, 282] on button "5" at bounding box center [781, 280] width 24 height 17
click at [606, 403] on div "Kinnita" at bounding box center [881, 400] width 22 height 12
